Goal: Information Seeking & Learning: Check status

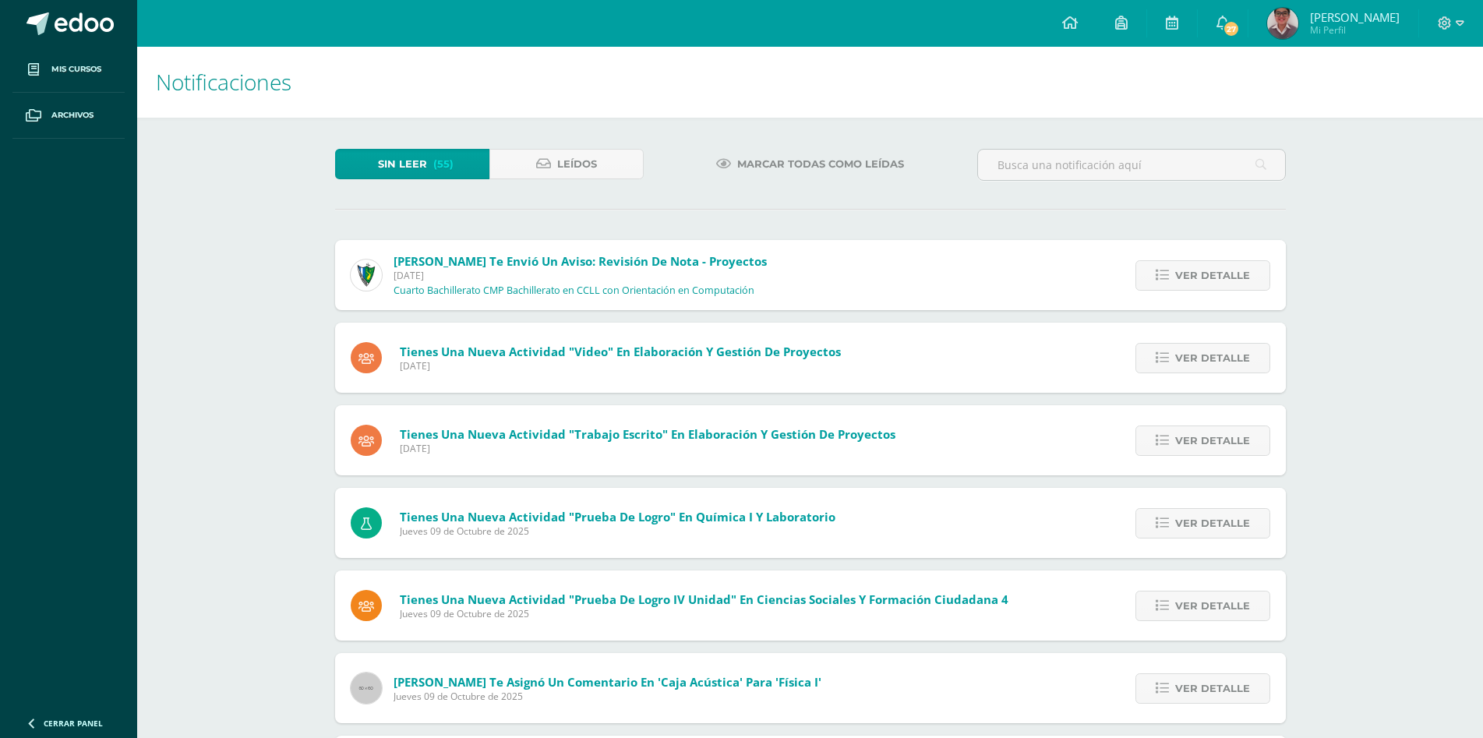
click at [465, 181] on div "Sin leer (55) Leídos" at bounding box center [489, 171] width 321 height 45
click at [443, 170] on span "(55)" at bounding box center [443, 164] width 20 height 29
click at [1298, 13] on img at bounding box center [1282, 23] width 31 height 31
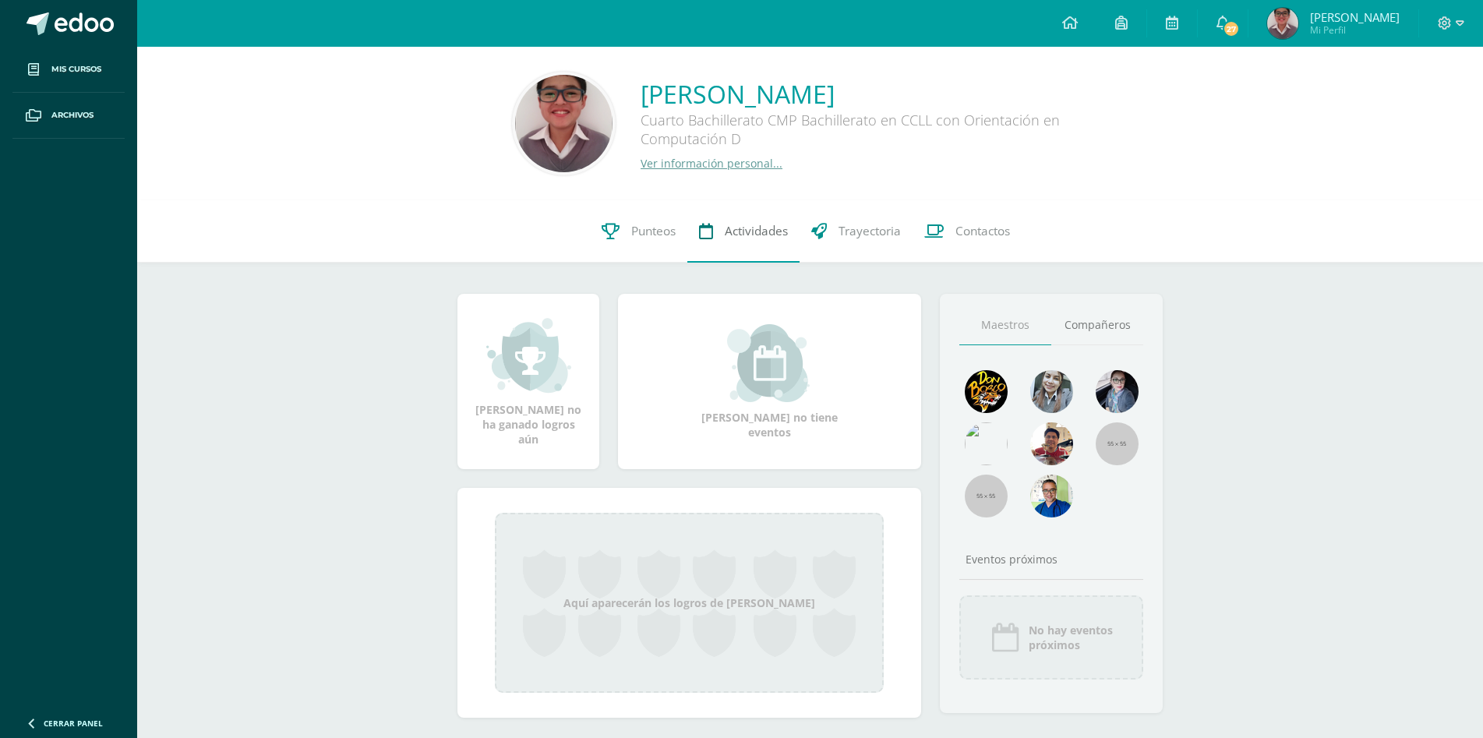
click at [687, 242] on link "Actividades" at bounding box center [743, 231] width 112 height 62
click at [677, 240] on link "Punteos" at bounding box center [638, 231] width 97 height 62
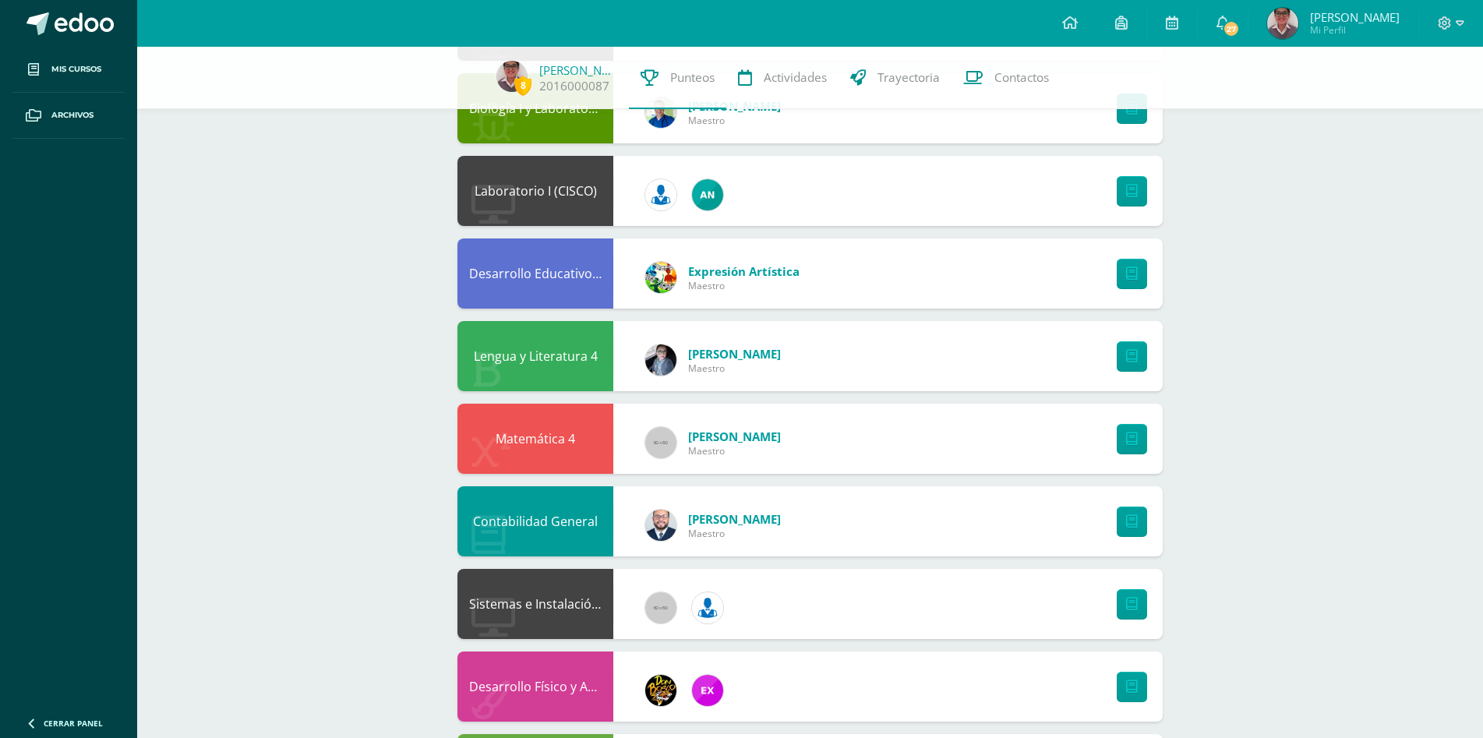
scroll to position [779, 0]
